Goal: Navigation & Orientation: Find specific page/section

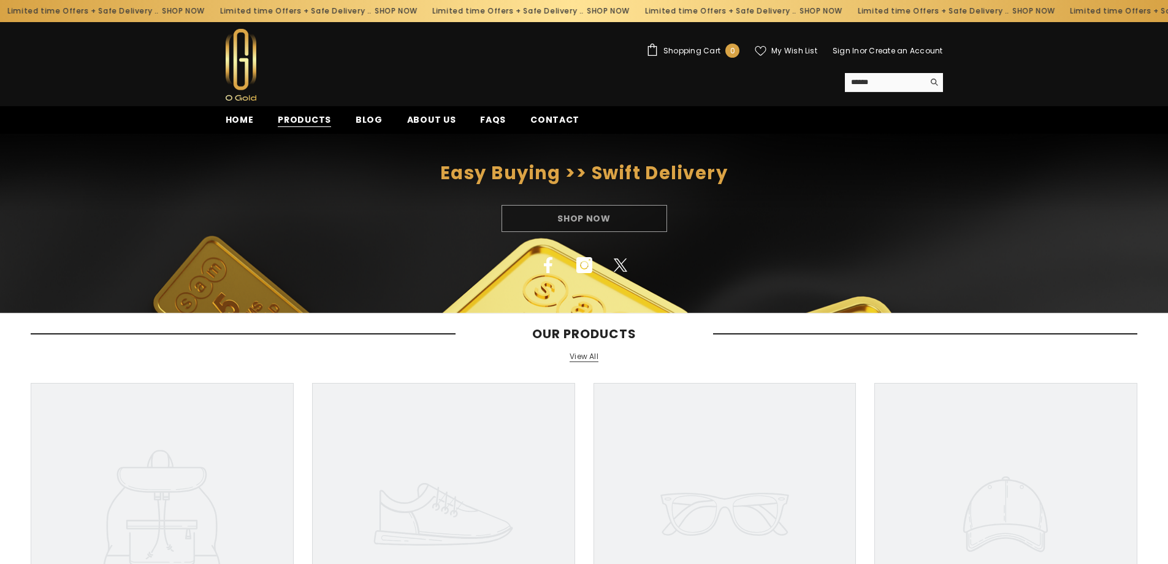
click at [292, 121] on span "Products" at bounding box center [304, 119] width 53 height 13
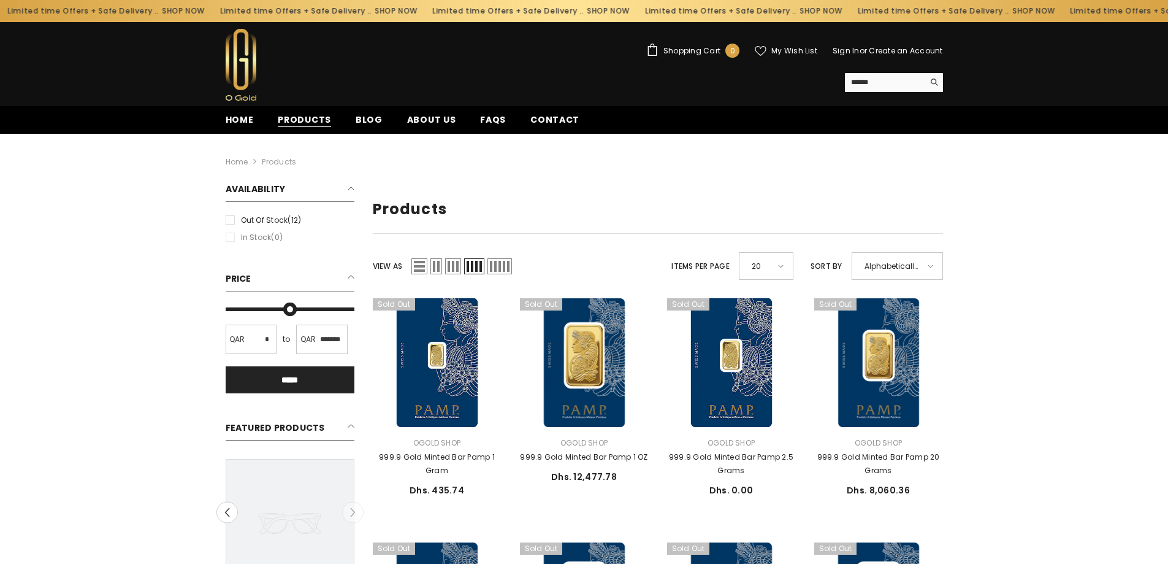
click at [291, 115] on span "Products" at bounding box center [304, 119] width 53 height 13
click at [239, 121] on span "Home" at bounding box center [240, 119] width 28 height 13
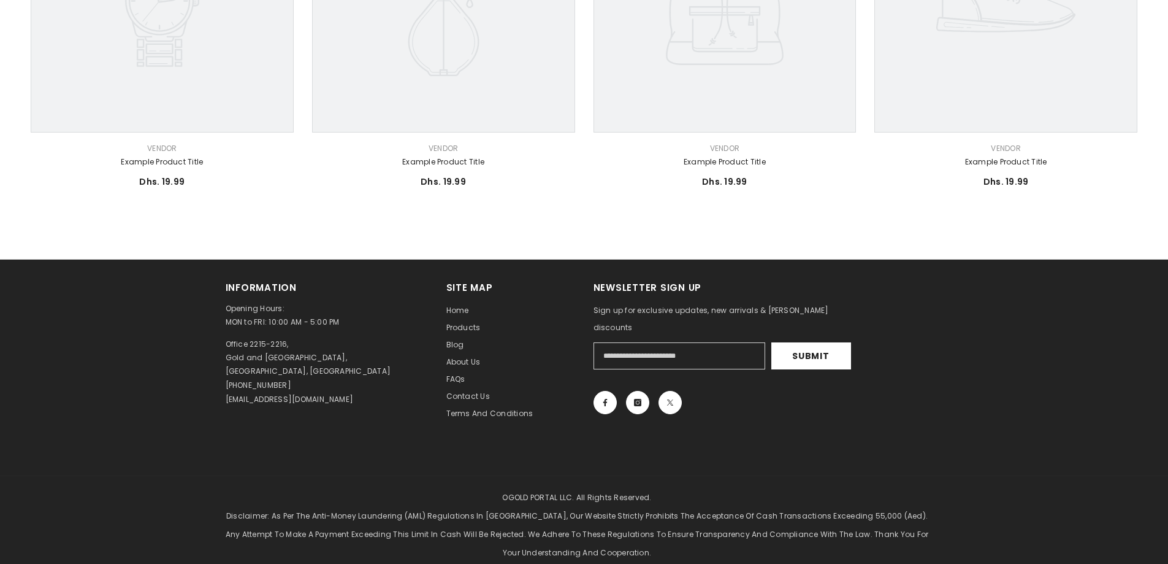
scroll to position [920, 0]
